Goal: Find specific page/section: Find specific page/section

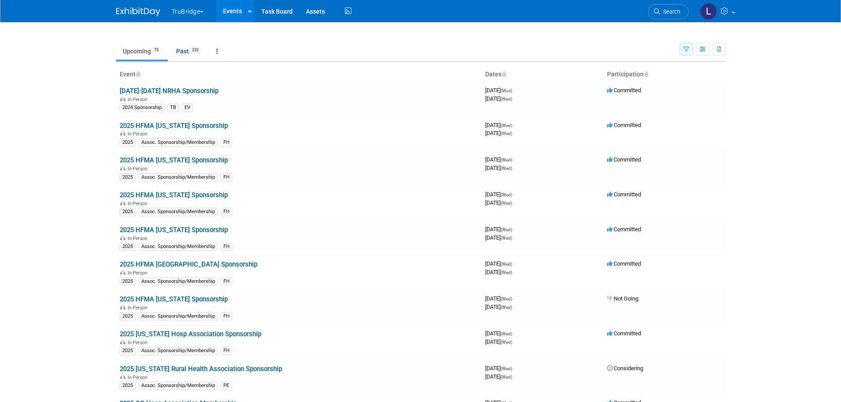
click at [689, 48] on button "button" at bounding box center [687, 49] width 14 height 13
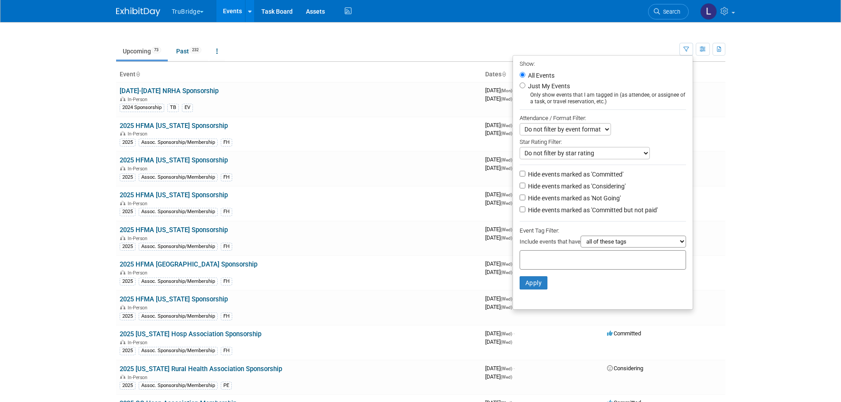
click at [546, 90] on label "Just My Events" at bounding box center [549, 86] width 44 height 9
click at [526, 88] on input "Just My Events" at bounding box center [523, 86] width 6 height 6
radio input "true"
click at [527, 283] on button "Apply" at bounding box center [534, 283] width 28 height 13
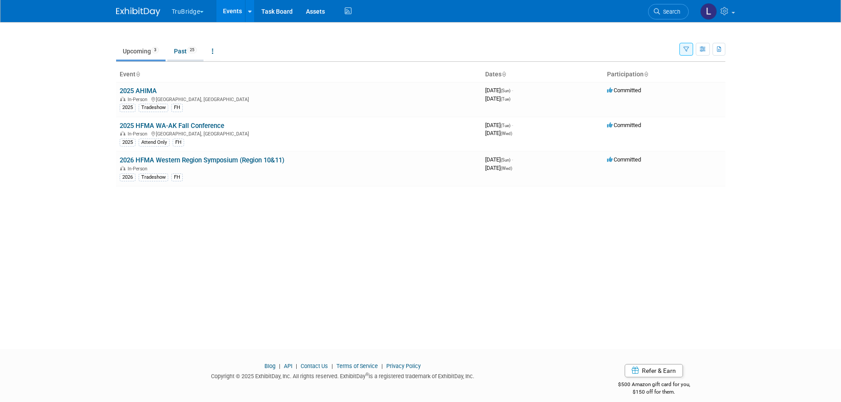
click at [185, 50] on link "Past 25" at bounding box center [185, 51] width 36 height 17
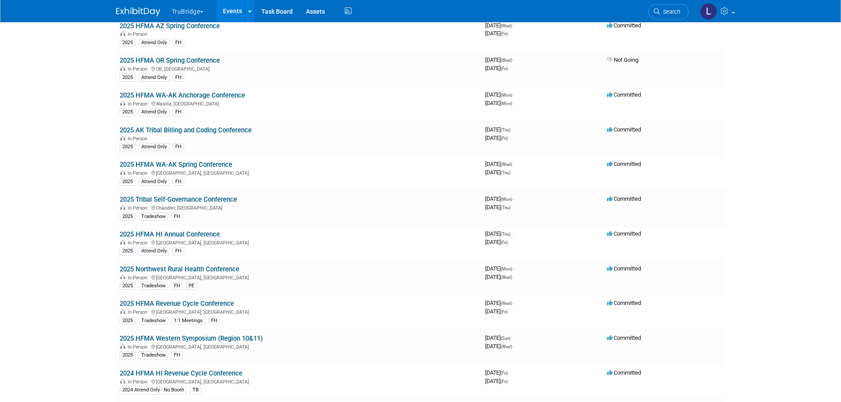
scroll to position [88, 0]
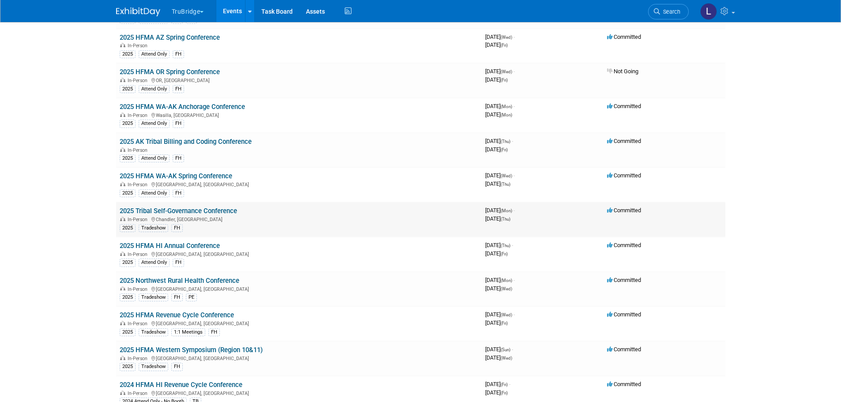
click at [206, 208] on link "2025 Tribal Self-Governance Conference" at bounding box center [178, 211] width 117 height 8
